Goal: Check status

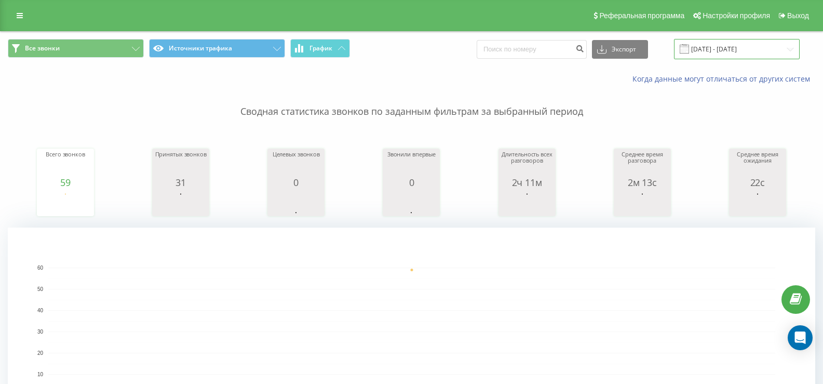
click at [711, 51] on input "[DATE] - [DATE]" at bounding box center [737, 49] width 126 height 20
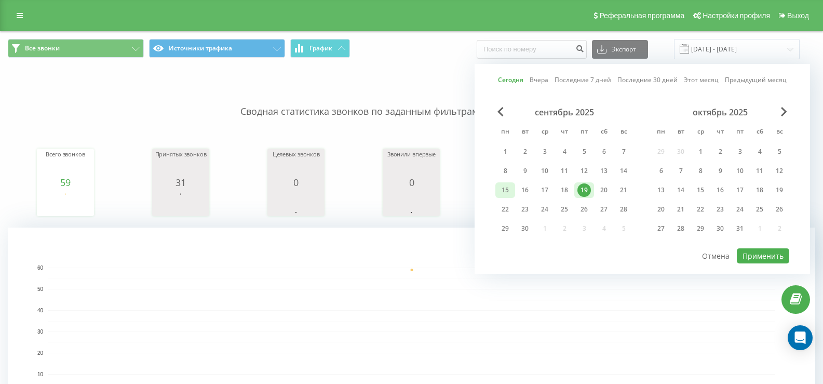
click at [502, 194] on div "15" at bounding box center [506, 190] width 14 height 14
click at [581, 190] on div "19" at bounding box center [585, 190] width 14 height 14
click at [761, 250] on button "Применить" at bounding box center [763, 255] width 52 height 15
type input "15.09.2025 - 19.09.2025"
